Goal: Task Accomplishment & Management: Manage account settings

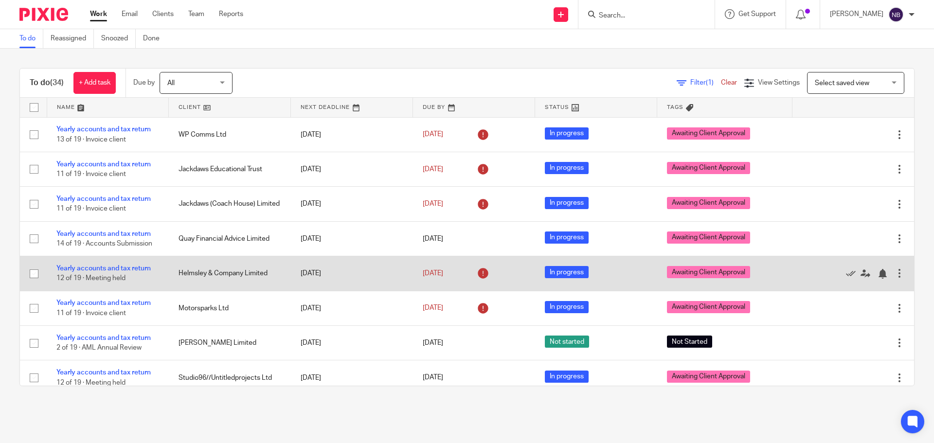
scroll to position [738, 0]
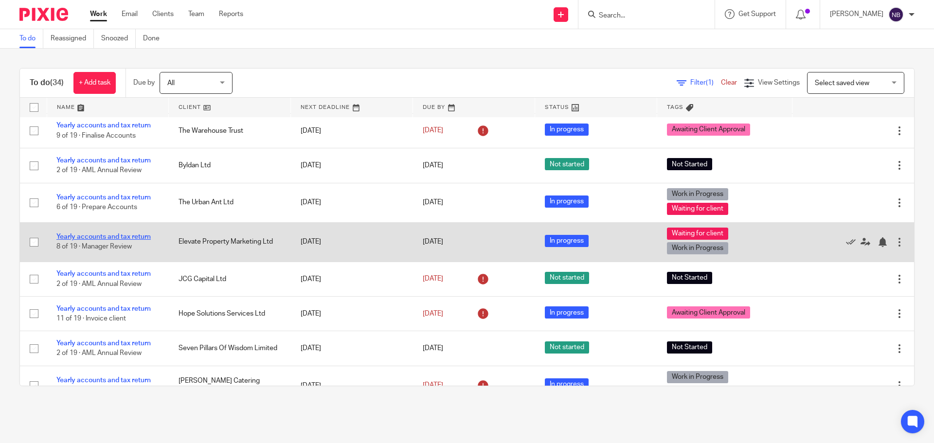
click at [144, 237] on link "Yearly accounts and tax return" at bounding box center [103, 236] width 94 height 7
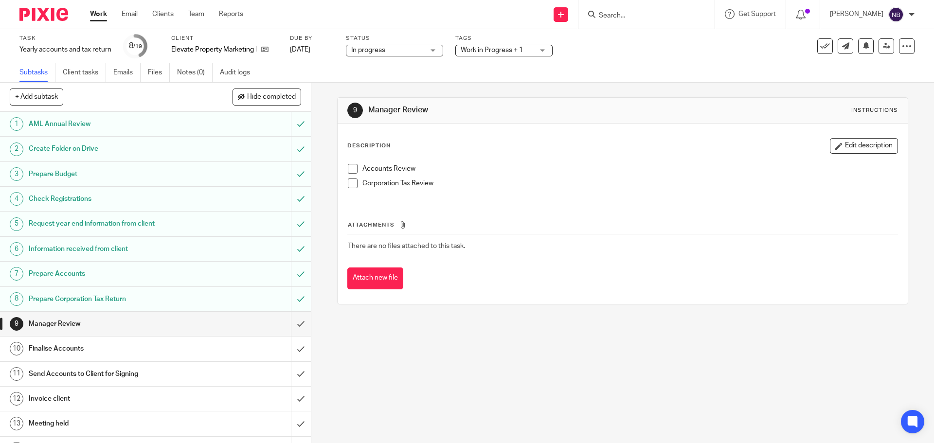
click at [470, 54] on span "Work in Progress + 1" at bounding box center [496, 50] width 73 height 10
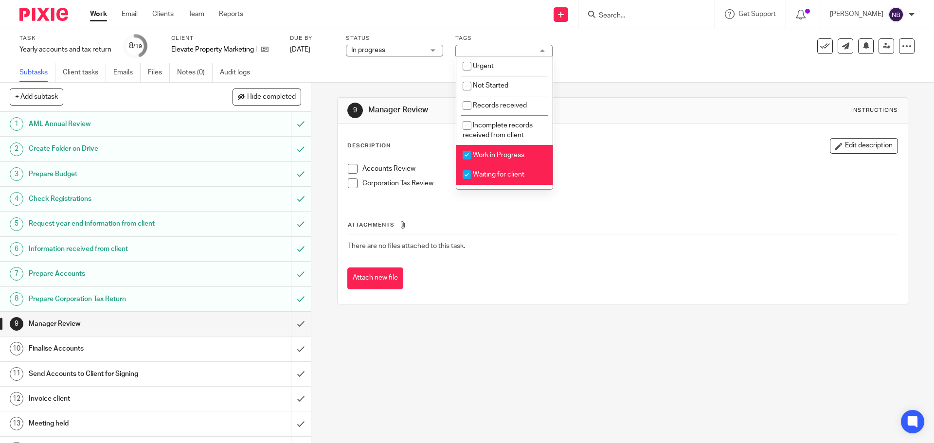
click at [480, 158] on span "Work in Progress" at bounding box center [499, 155] width 52 height 7
checkbox input "false"
click at [478, 176] on span "Waiting for client" at bounding box center [499, 174] width 52 height 7
checkbox input "false"
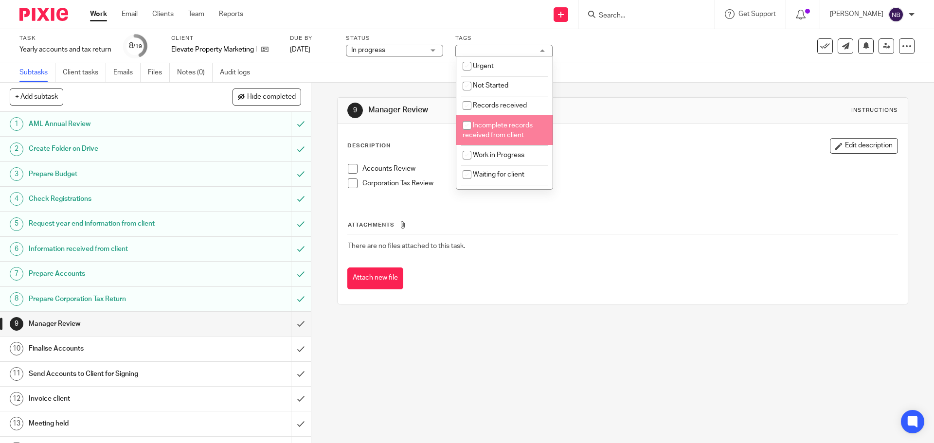
scroll to position [97, 0]
drag, startPoint x: 495, startPoint y: 134, endPoint x: 486, endPoint y: 136, distance: 8.9
click at [494, 136] on span "Awaiting Client Approval" at bounding box center [509, 139] width 73 height 7
checkbox input "true"
click at [354, 169] on span at bounding box center [353, 169] width 10 height 10
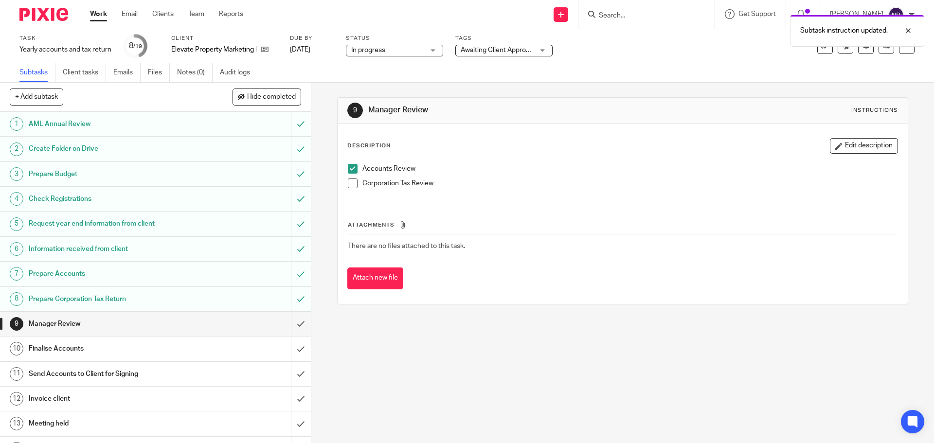
click at [350, 185] on span at bounding box center [353, 183] width 10 height 10
click at [293, 316] on input "submit" at bounding box center [155, 324] width 311 height 24
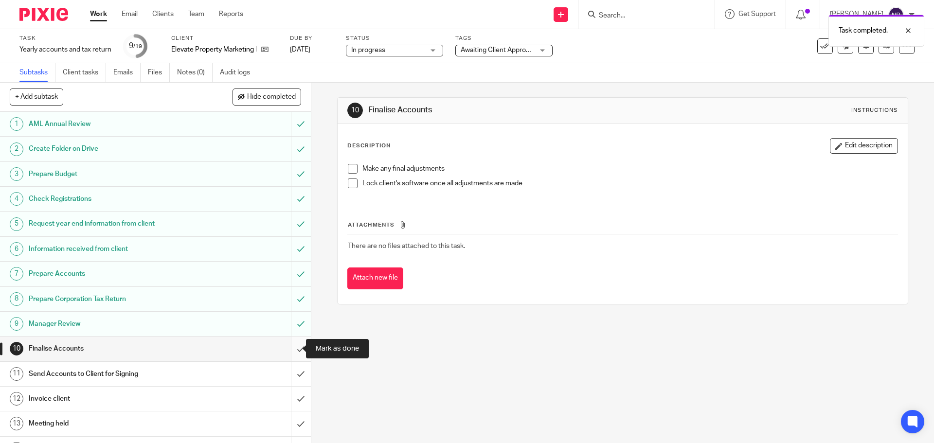
click at [288, 348] on input "submit" at bounding box center [155, 348] width 311 height 24
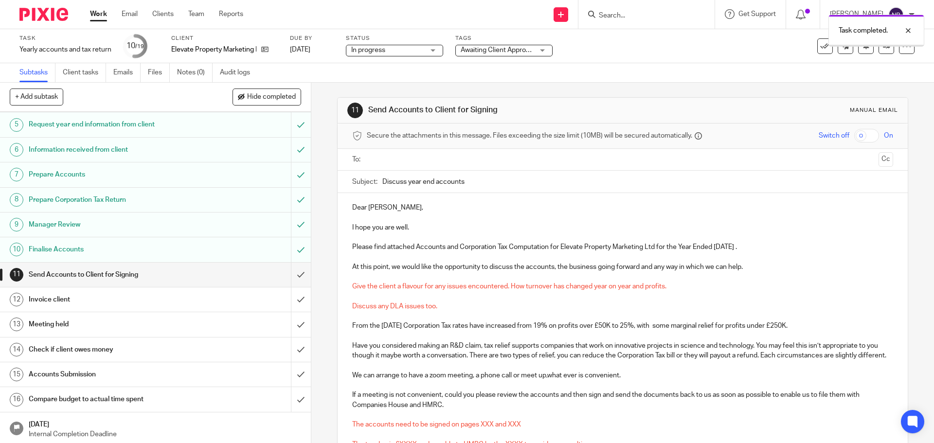
scroll to position [146, 0]
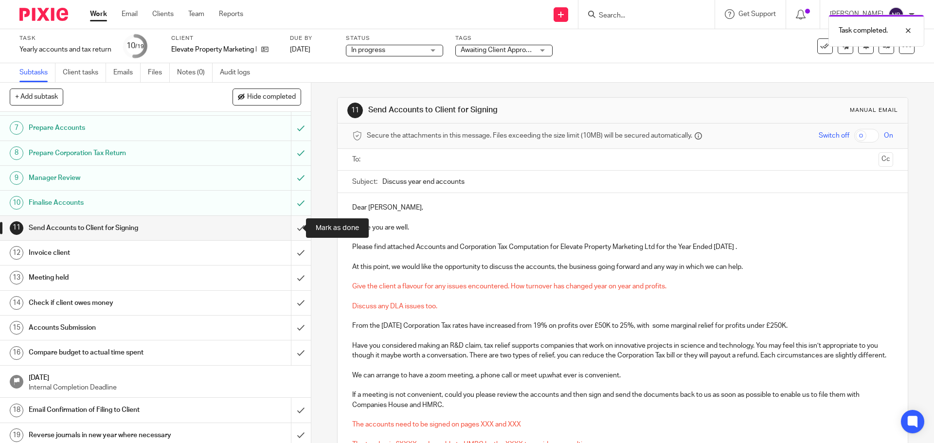
click at [288, 230] on input "submit" at bounding box center [155, 228] width 311 height 24
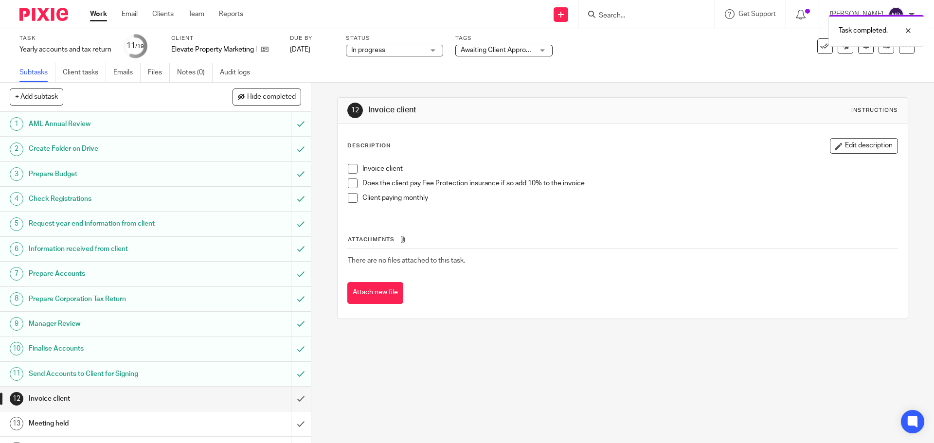
click at [137, 221] on h1 "Request year end information from client" at bounding box center [113, 223] width 168 height 15
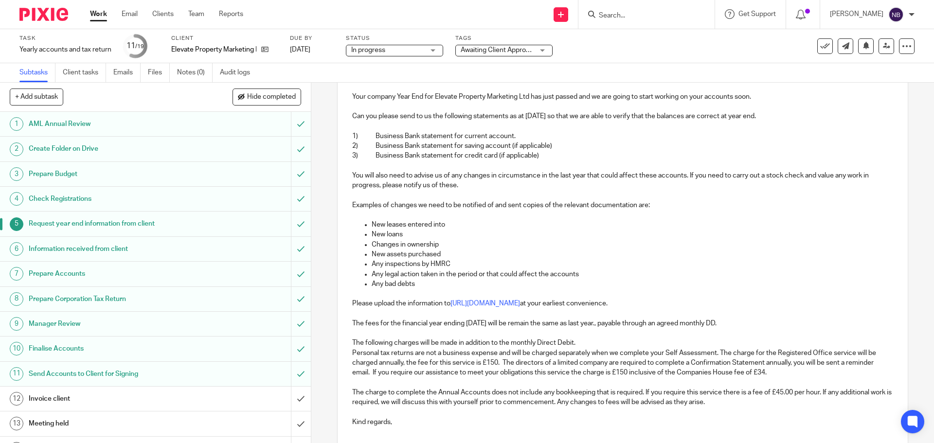
scroll to position [209, 0]
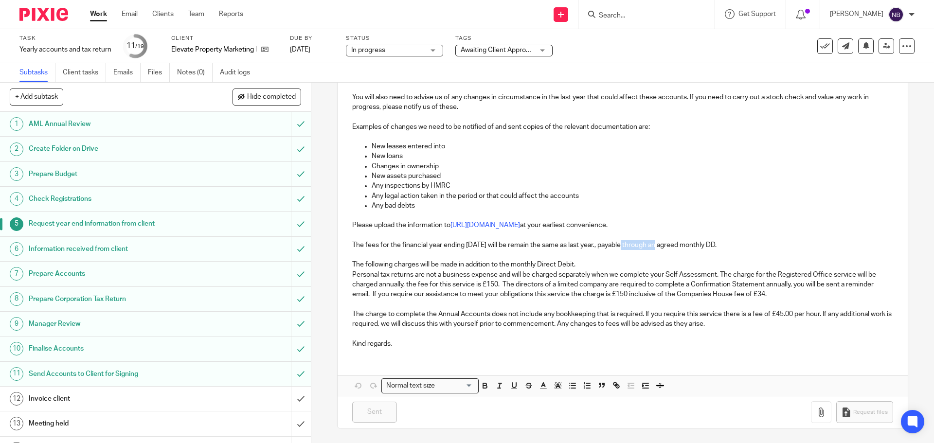
drag, startPoint x: 632, startPoint y: 240, endPoint x: 654, endPoint y: 240, distance: 22.4
click at [654, 240] on p "The fees for the financial year ending [DATE] will be remain the same as last y…" at bounding box center [622, 245] width 540 height 10
click at [625, 275] on p "Personal tax returns are not a business expense and will be charged separately …" at bounding box center [622, 285] width 540 height 30
drag, startPoint x: 139, startPoint y: 398, endPoint x: 147, endPoint y: 394, distance: 8.5
click at [139, 397] on h1 "Invoice client" at bounding box center [113, 398] width 168 height 15
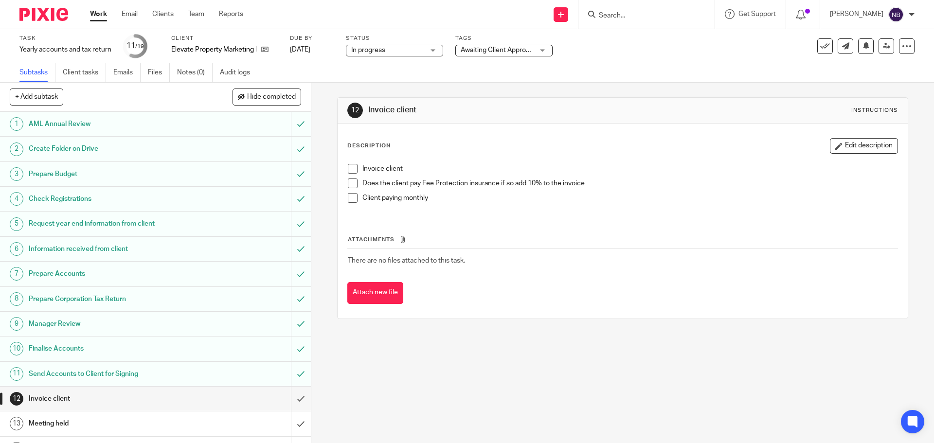
click at [348, 199] on span at bounding box center [353, 198] width 10 height 10
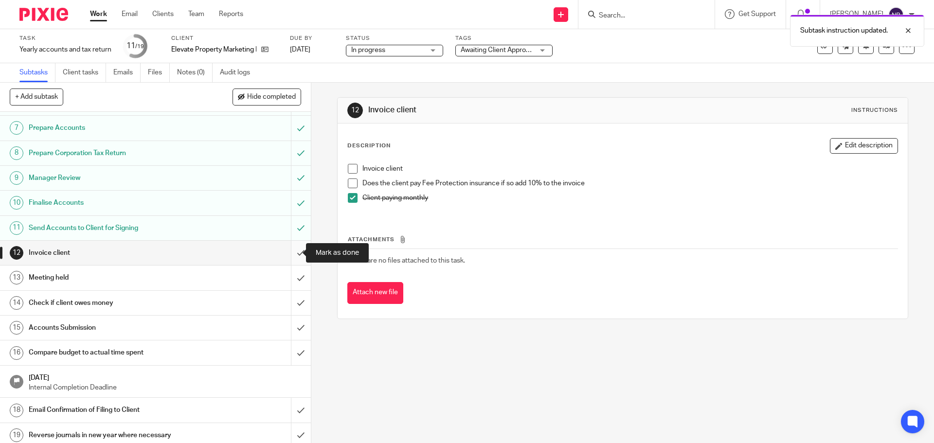
click at [292, 260] on input "submit" at bounding box center [155, 253] width 311 height 24
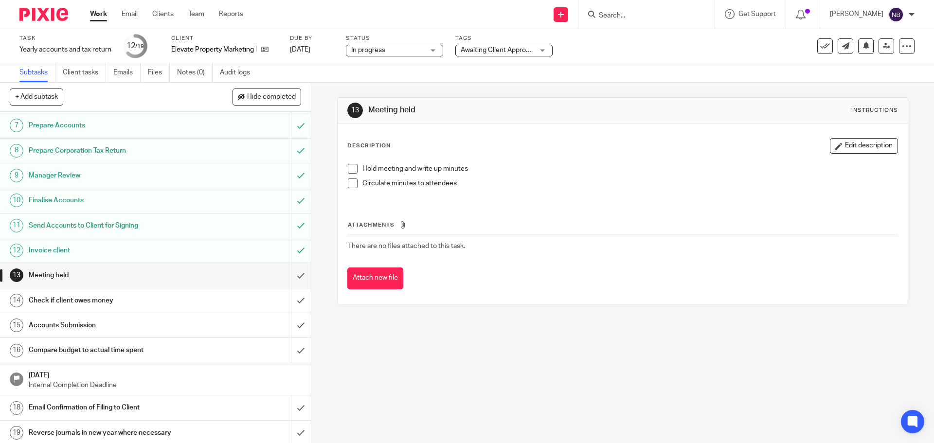
scroll to position [151, 0]
click at [99, 16] on link "Work" at bounding box center [98, 14] width 17 height 10
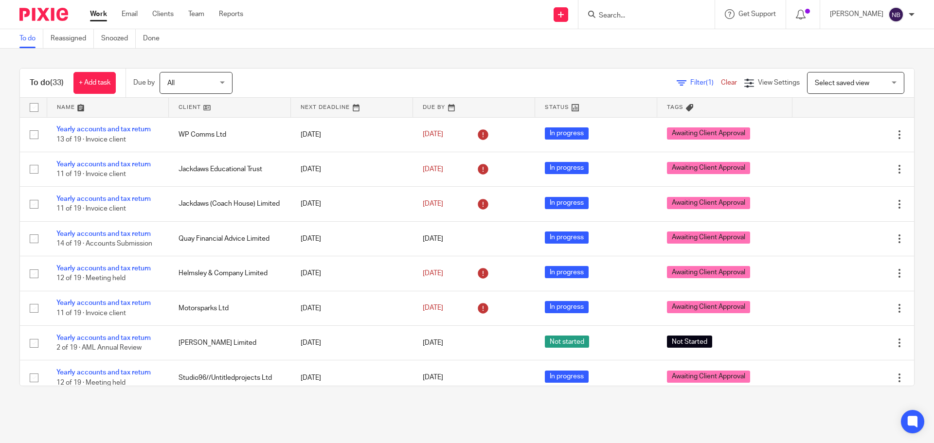
scroll to position [800, 0]
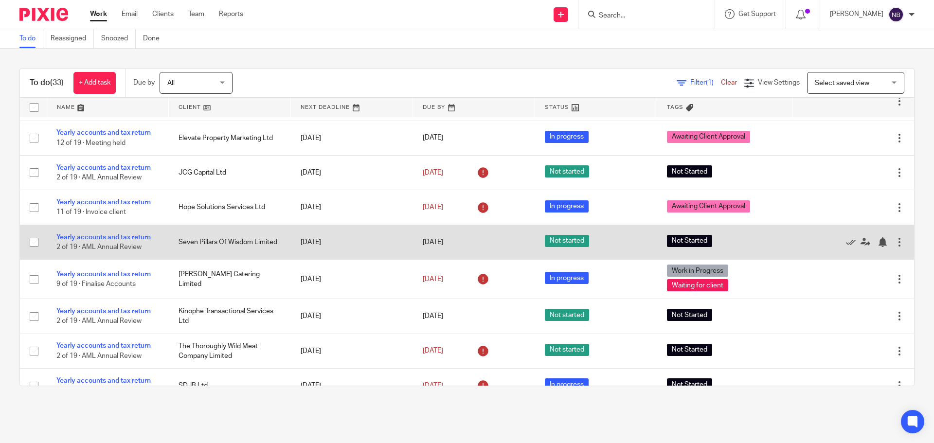
click at [113, 234] on link "Yearly accounts and tax return" at bounding box center [103, 237] width 94 height 7
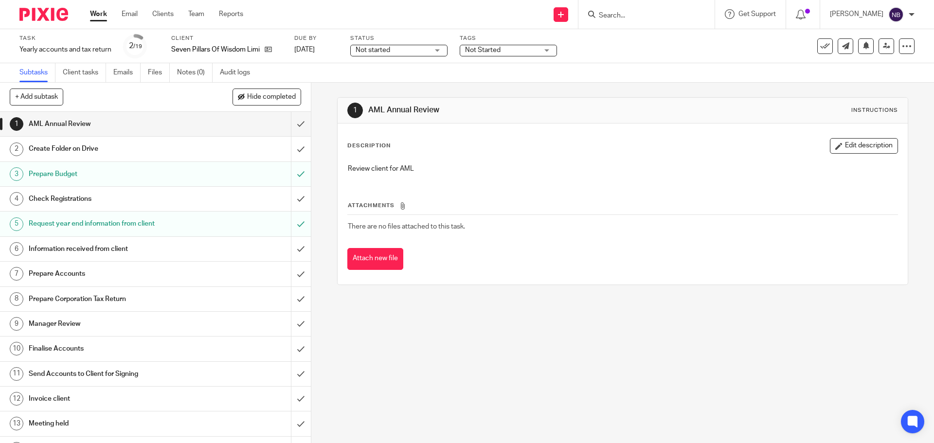
click at [492, 45] on span "Not Started" at bounding box center [501, 50] width 73 height 10
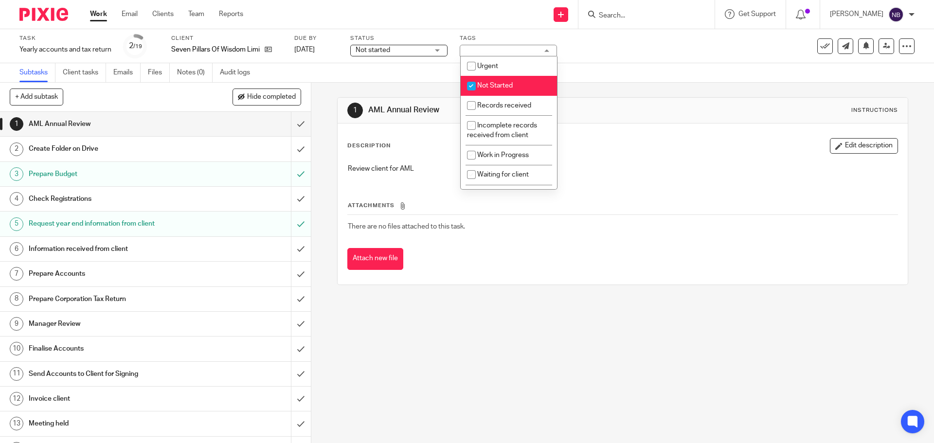
click at [493, 86] on span "Not Started" at bounding box center [494, 85] width 35 height 7
checkbox input "false"
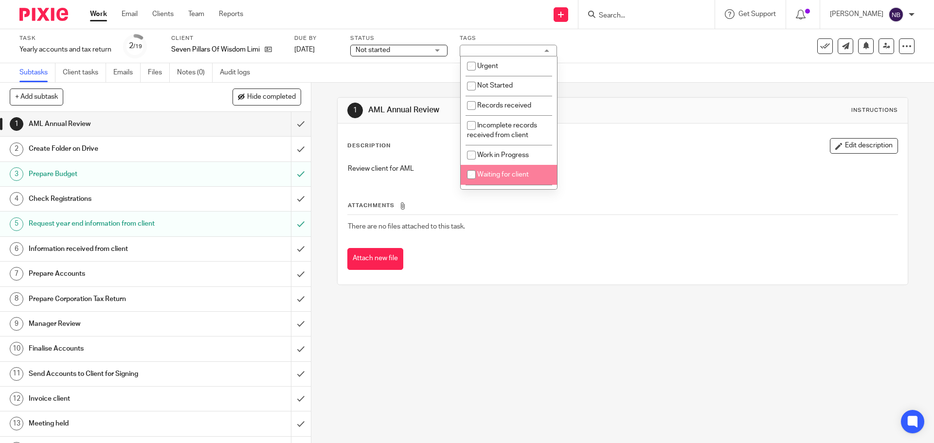
click at [494, 178] on li "Waiting for client" at bounding box center [508, 175] width 96 height 20
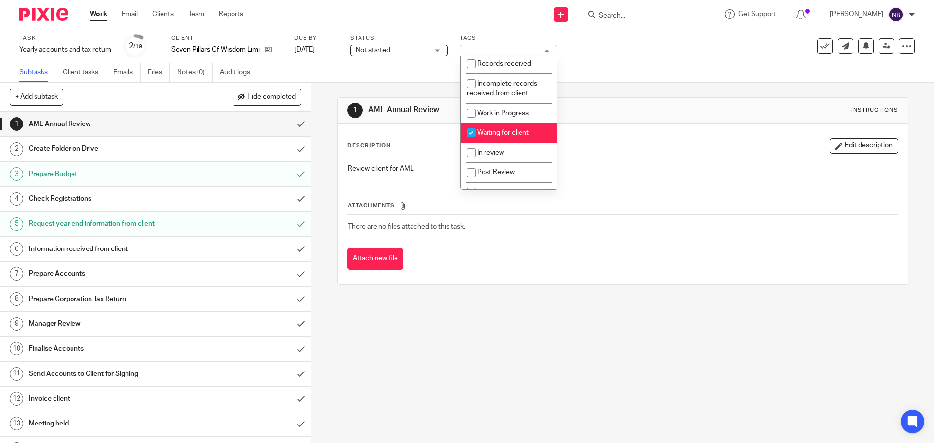
scroll to position [97, 0]
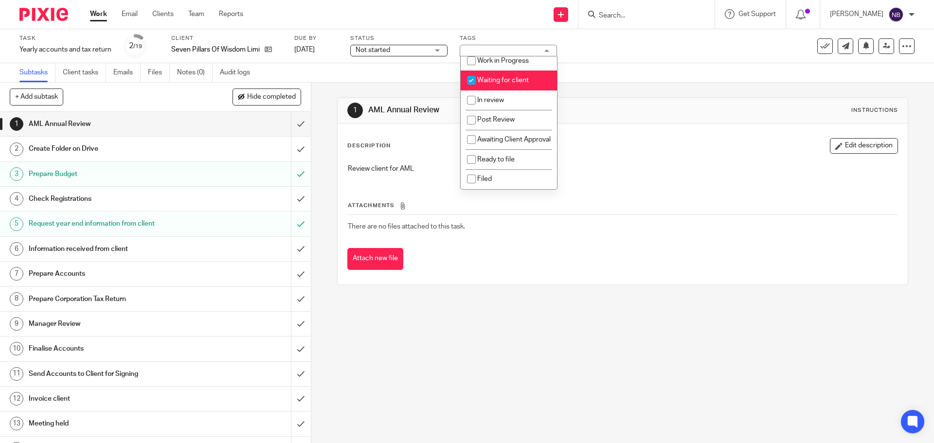
click at [502, 77] on span "Waiting for client" at bounding box center [503, 80] width 52 height 7
checkbox input "false"
click at [487, 136] on span "Awaiting Client Approval" at bounding box center [513, 139] width 73 height 7
checkbox input "true"
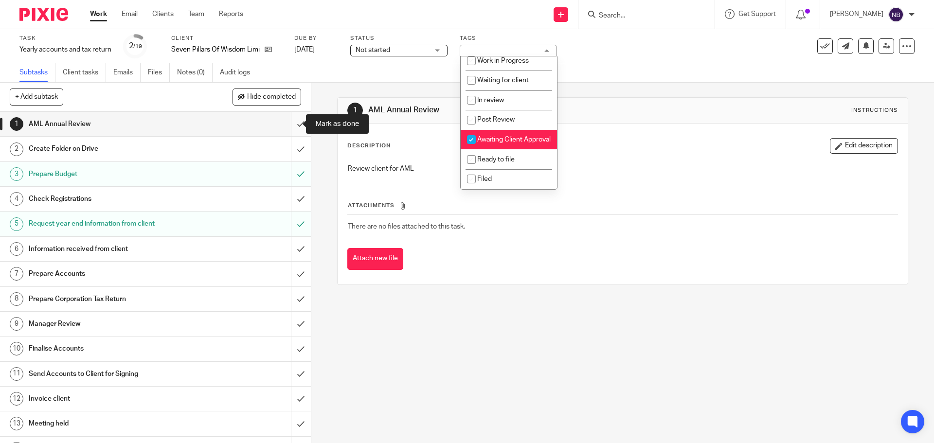
click at [285, 125] on input "submit" at bounding box center [155, 124] width 311 height 24
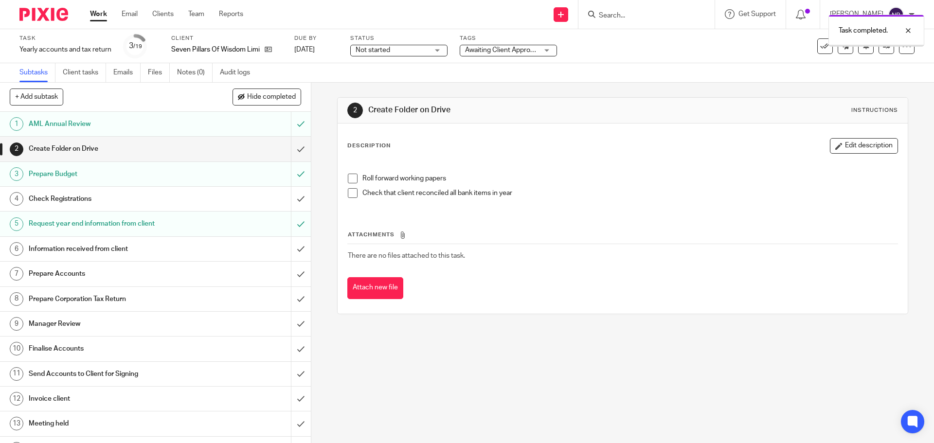
click at [288, 150] on input "submit" at bounding box center [155, 149] width 311 height 24
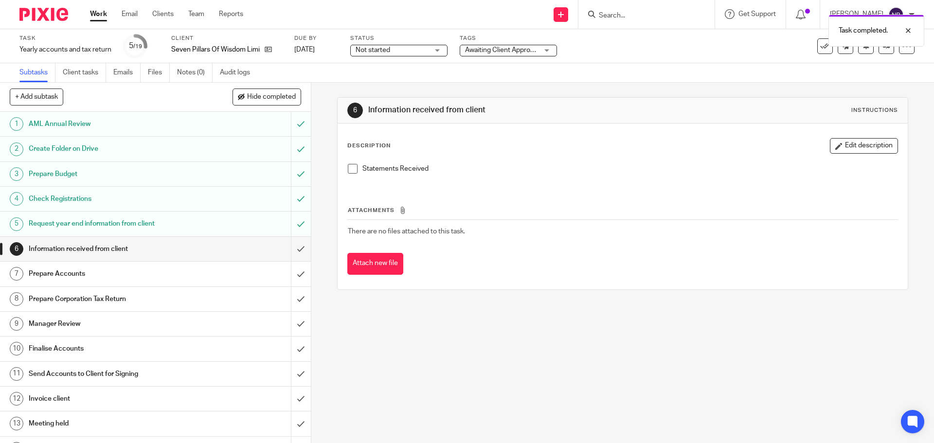
click at [352, 169] on span at bounding box center [353, 169] width 10 height 10
click at [291, 247] on input "submit" at bounding box center [155, 249] width 311 height 24
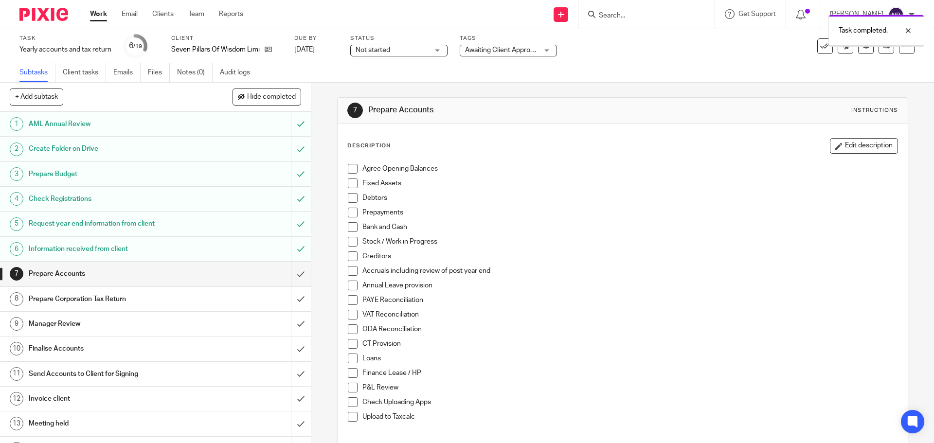
click at [352, 167] on span at bounding box center [353, 169] width 10 height 10
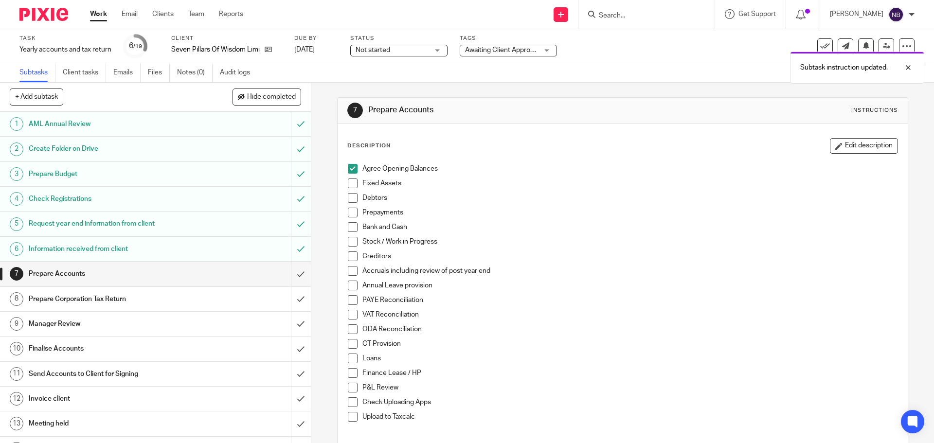
click at [348, 183] on span at bounding box center [353, 183] width 10 height 10
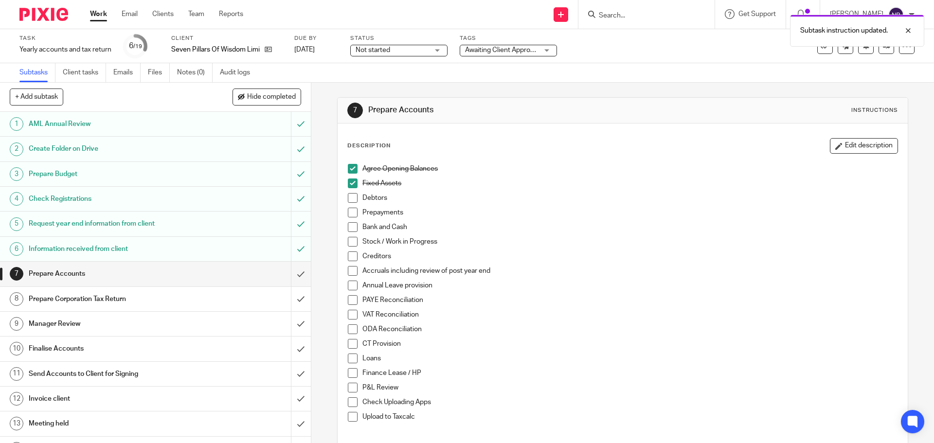
click at [349, 225] on span at bounding box center [353, 227] width 10 height 10
click at [350, 385] on span at bounding box center [353, 388] width 10 height 10
click at [350, 417] on span at bounding box center [353, 417] width 10 height 10
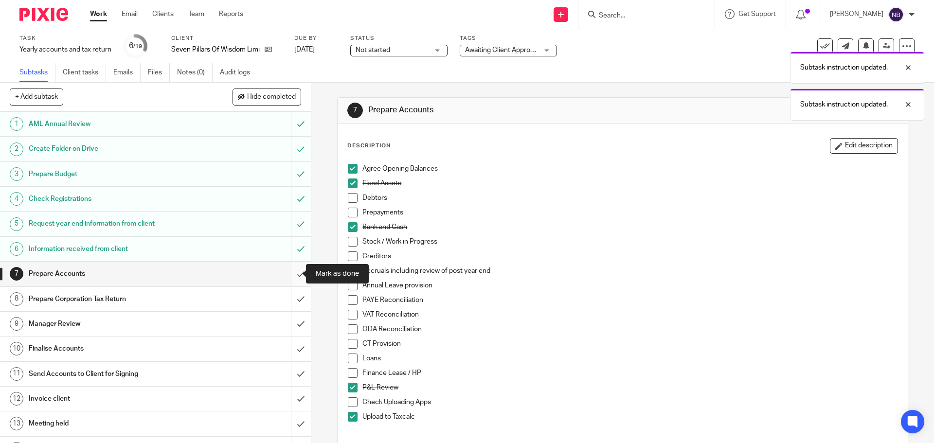
click at [291, 271] on input "submit" at bounding box center [155, 274] width 311 height 24
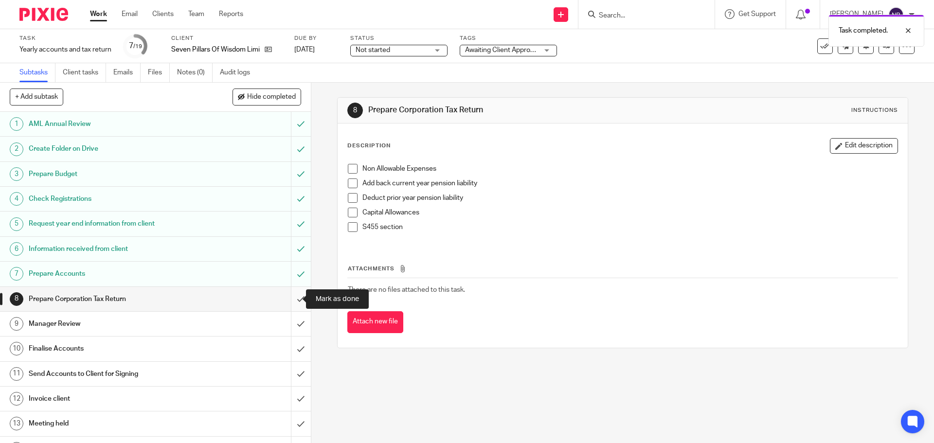
click at [288, 296] on input "submit" at bounding box center [155, 299] width 311 height 24
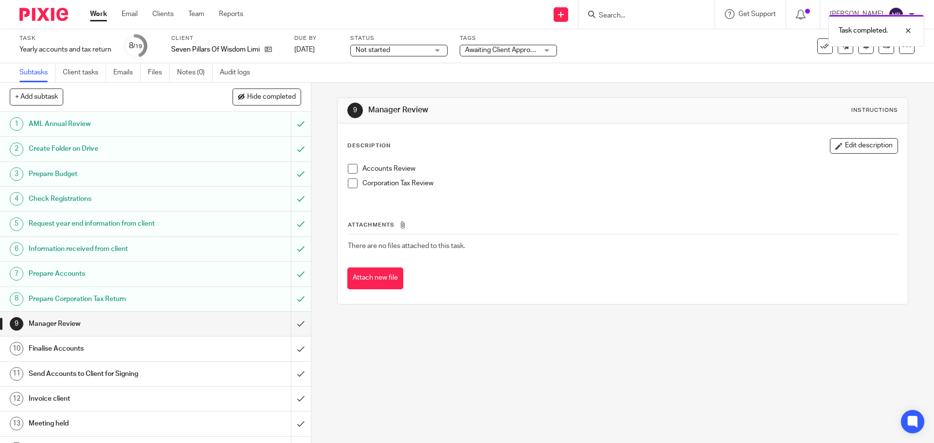
click at [351, 169] on span at bounding box center [353, 169] width 10 height 10
drag, startPoint x: 351, startPoint y: 184, endPoint x: 320, endPoint y: 223, distance: 49.2
click at [350, 184] on span at bounding box center [353, 183] width 10 height 10
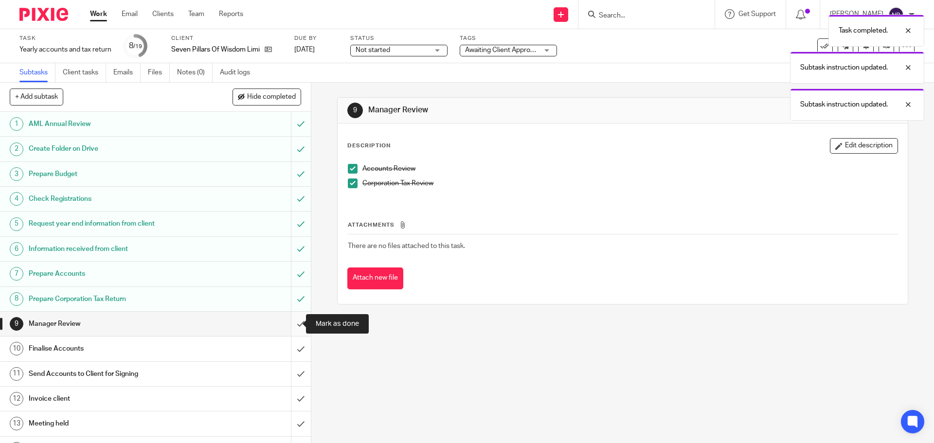
click at [293, 318] on input "submit" at bounding box center [155, 324] width 311 height 24
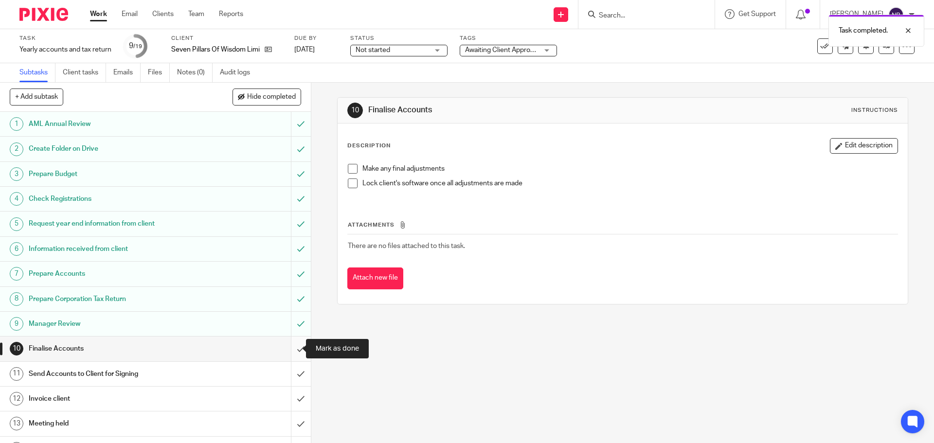
click at [290, 344] on input "submit" at bounding box center [155, 348] width 311 height 24
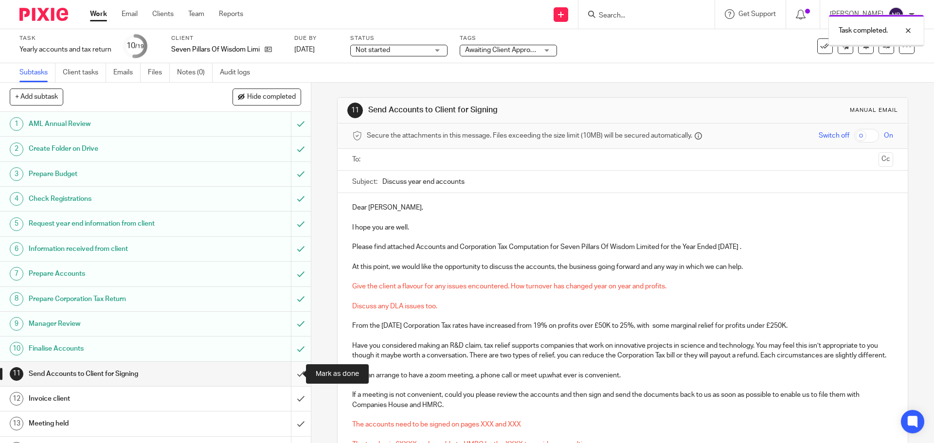
click at [291, 367] on input "submit" at bounding box center [155, 374] width 311 height 24
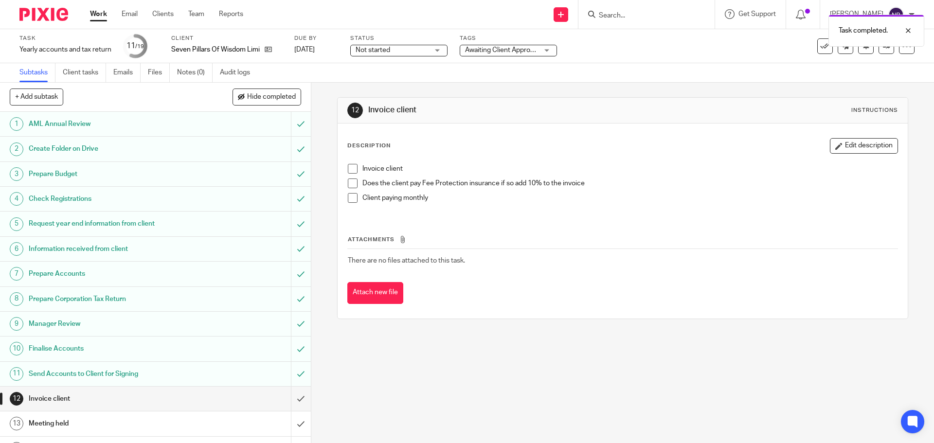
click at [134, 224] on h1 "Request year end information from client" at bounding box center [113, 223] width 168 height 15
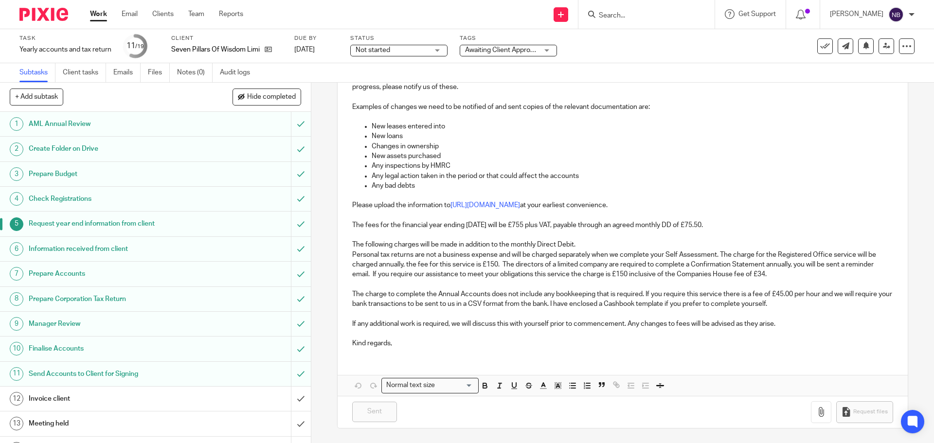
scroll to position [151, 0]
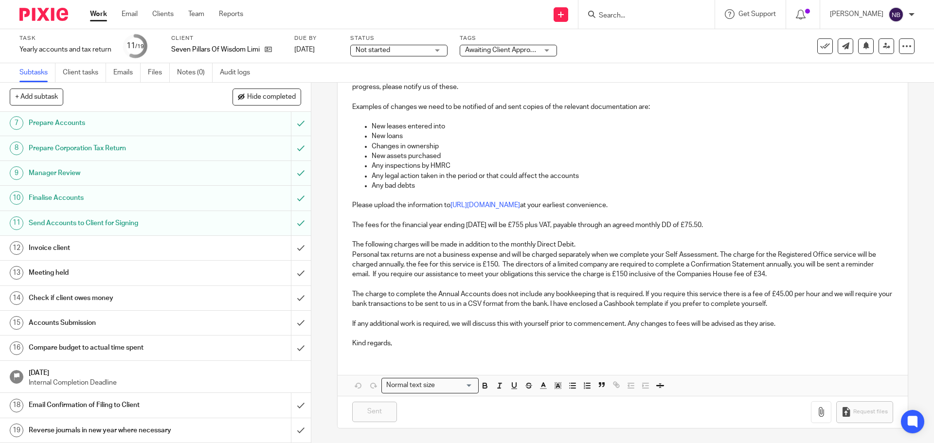
click at [176, 240] on link "12 Invoice client" at bounding box center [145, 248] width 291 height 24
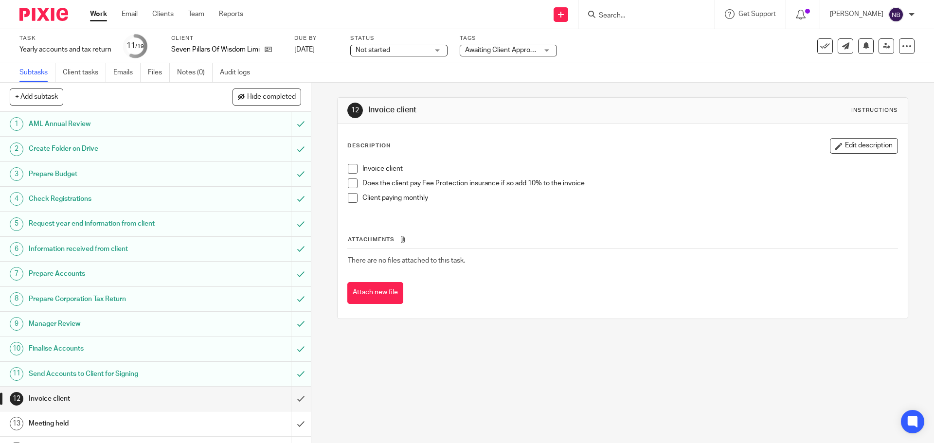
click at [350, 198] on span at bounding box center [353, 198] width 10 height 10
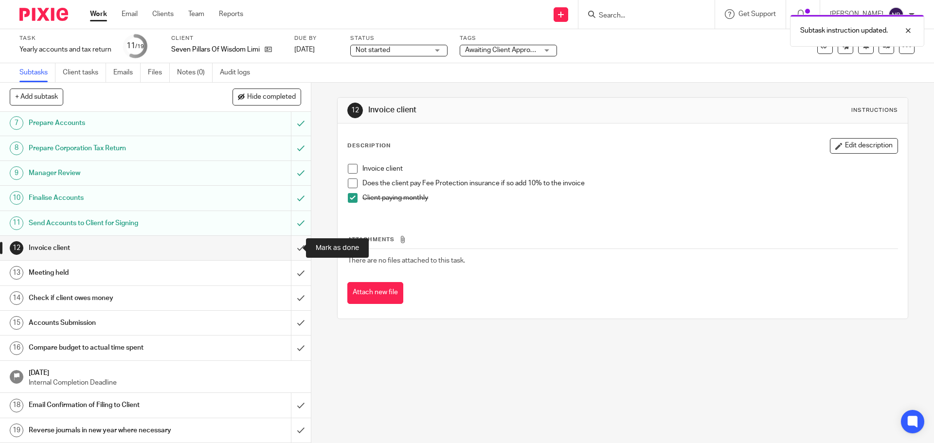
click at [292, 251] on input "submit" at bounding box center [155, 248] width 311 height 24
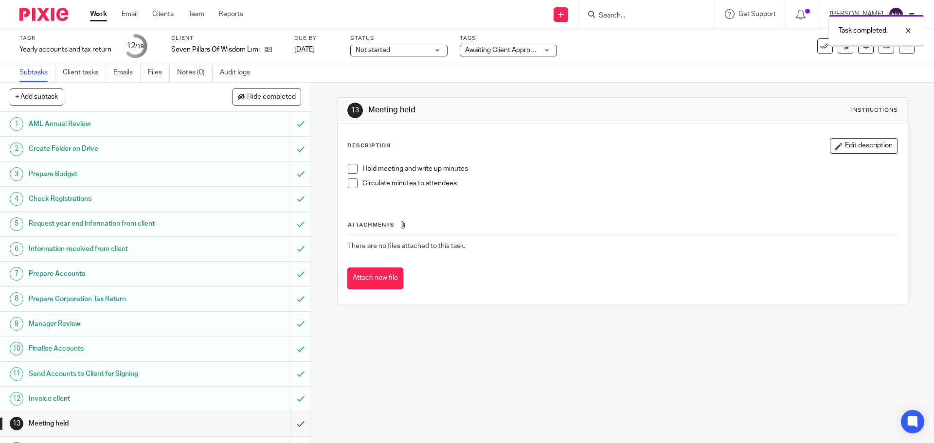
click at [411, 53] on span "Not started" at bounding box center [391, 50] width 73 height 10
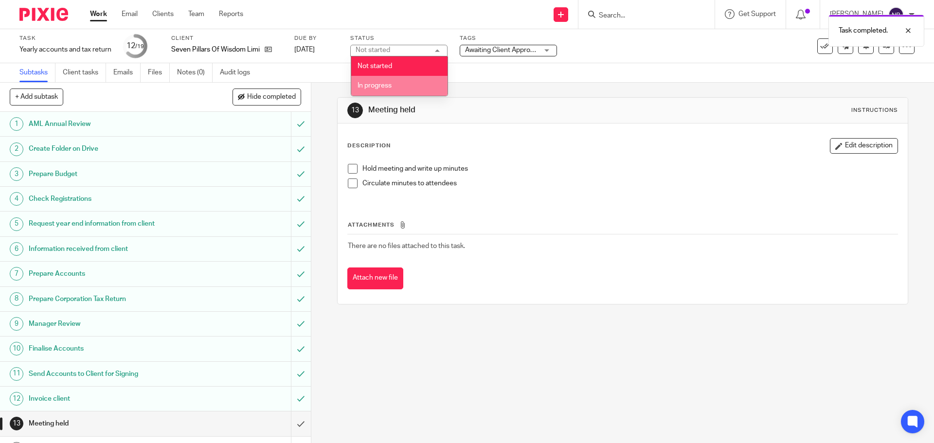
click at [394, 84] on li "In progress" at bounding box center [399, 86] width 96 height 20
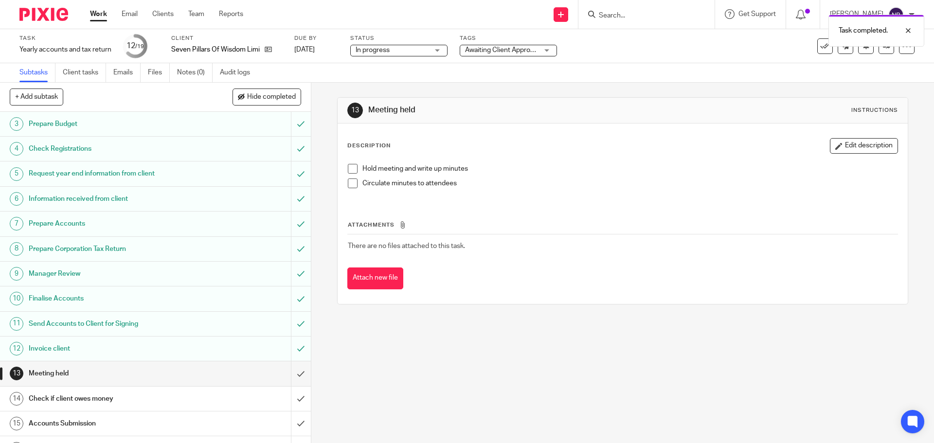
scroll to position [151, 0]
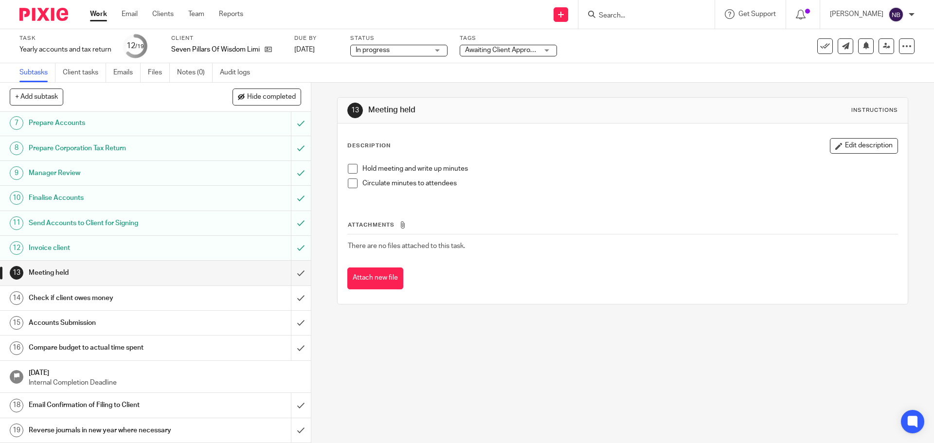
click at [105, 13] on link "Work" at bounding box center [98, 14] width 17 height 10
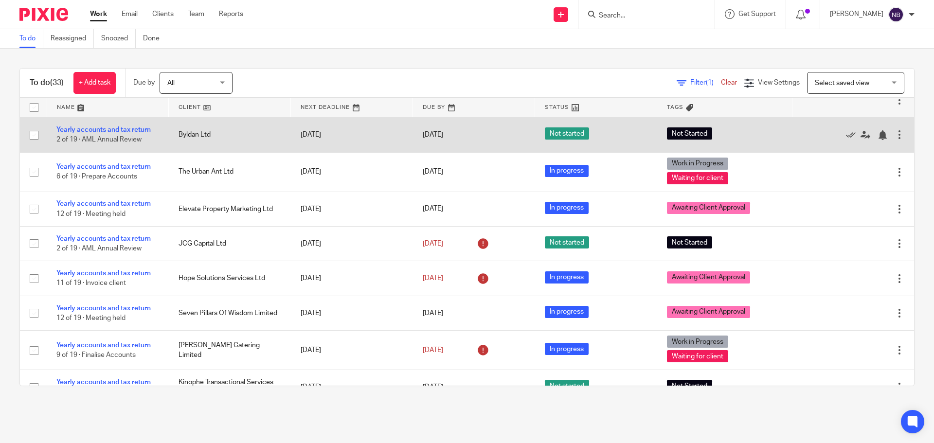
scroll to position [729, 0]
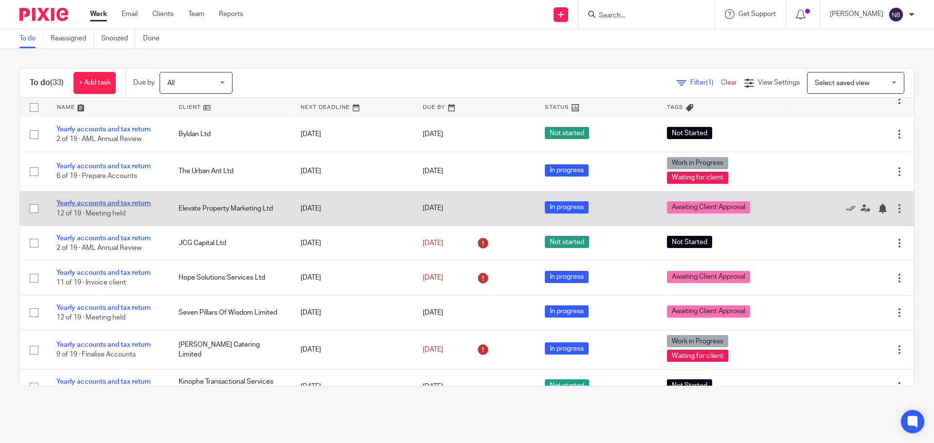
click at [144, 202] on link "Yearly accounts and tax return" at bounding box center [103, 203] width 94 height 7
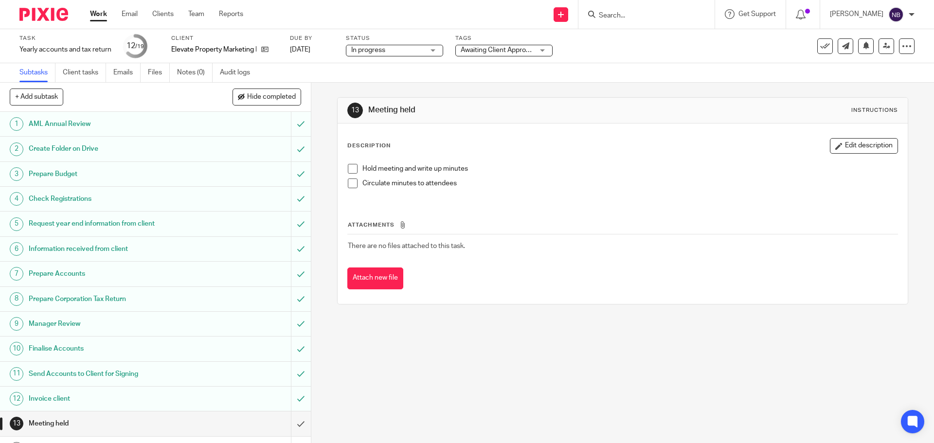
scroll to position [151, 0]
